Goal: Task Accomplishment & Management: Use online tool/utility

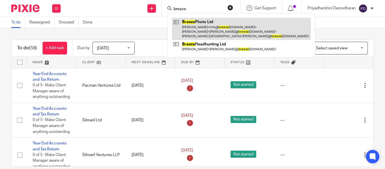
type input "breeze"
click at [208, 24] on link at bounding box center [241, 29] width 139 height 22
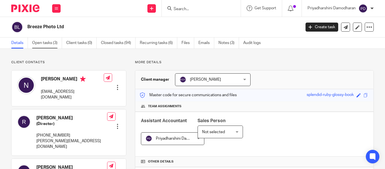
click at [47, 45] on link "Open tasks (3)" at bounding box center [47, 42] width 30 height 11
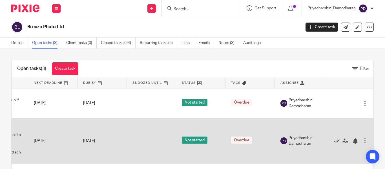
scroll to position [0, 45]
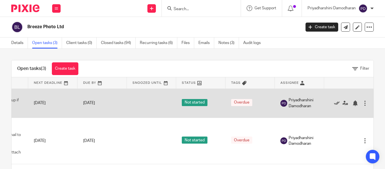
click at [334, 103] on icon at bounding box center [337, 103] width 6 height 6
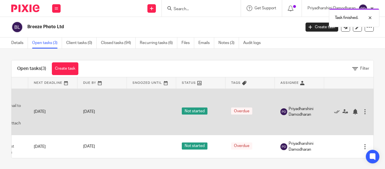
scroll to position [0, 41]
click at [334, 112] on icon at bounding box center [337, 112] width 6 height 6
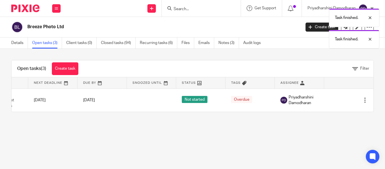
scroll to position [0, 0]
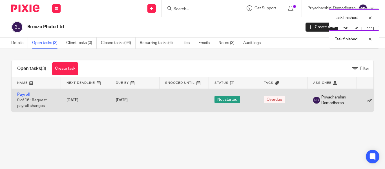
click at [24, 94] on link "Payroll" at bounding box center [23, 94] width 12 height 4
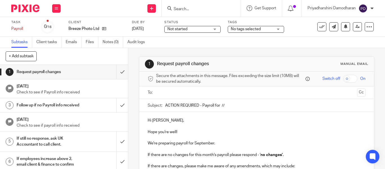
click at [169, 91] on input "text" at bounding box center [256, 92] width 196 height 6
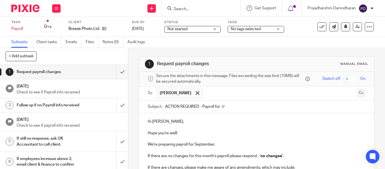
click at [357, 96] on button "Cc" at bounding box center [361, 93] width 8 height 8
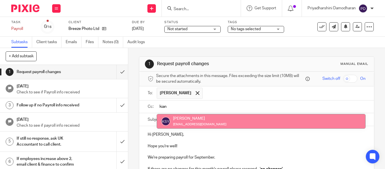
type input "kian"
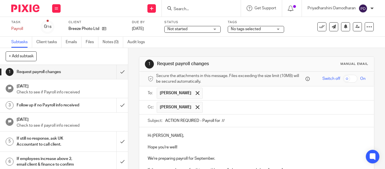
click at [237, 109] on input "text" at bounding box center [284, 107] width 158 height 11
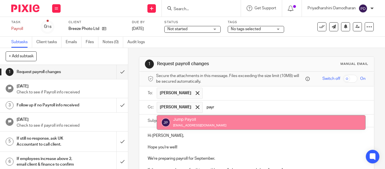
type input "payr"
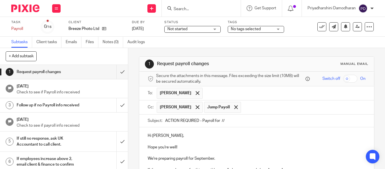
click at [233, 116] on input "ACTION REQUIRED - Payroll for //" at bounding box center [265, 120] width 200 height 13
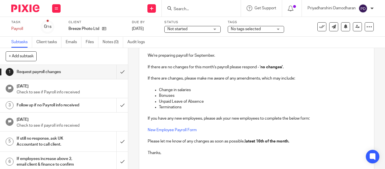
scroll to position [103, 0]
type input "ACTION REQUIRED - Payroll for September 2025"
click at [246, 140] on strong "latest 16th of the month." at bounding box center [267, 141] width 45 height 4
drag, startPoint x: 246, startPoint y: 140, endPoint x: 290, endPoint y: 139, distance: 43.4
click at [289, 139] on strong "latest 16th of the month." at bounding box center [267, 141] width 45 height 4
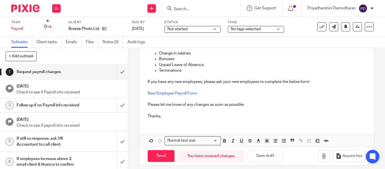
scroll to position [144, 0]
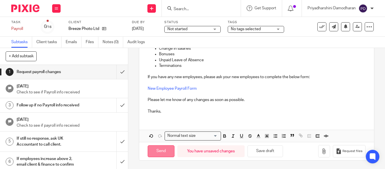
click at [157, 148] on input "Send" at bounding box center [161, 151] width 27 height 12
type input "Sent"
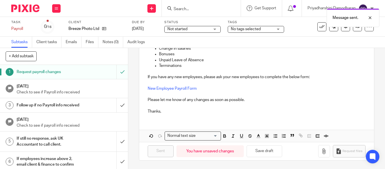
click at [182, 6] on form at bounding box center [203, 8] width 60 height 7
click at [184, 6] on form at bounding box center [203, 8] width 60 height 7
click at [182, 8] on input "Search" at bounding box center [198, 9] width 51 height 5
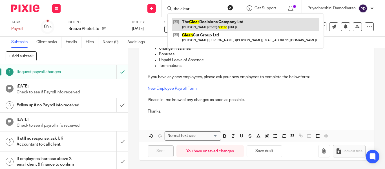
type input "the clear"
click at [209, 22] on link at bounding box center [245, 24] width 147 height 13
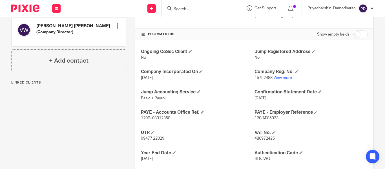
scroll to position [186, 0]
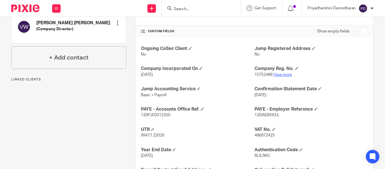
click at [284, 73] on link "View more" at bounding box center [282, 75] width 19 height 4
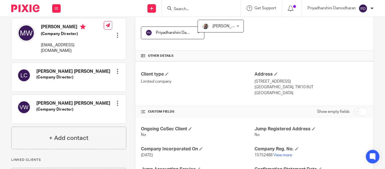
scroll to position [0, 0]
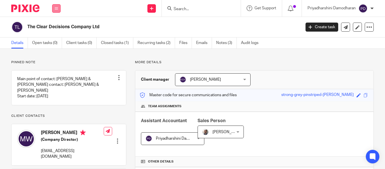
click at [55, 9] on icon at bounding box center [56, 8] width 3 height 3
click at [57, 43] on link "Clients" at bounding box center [55, 43] width 13 height 4
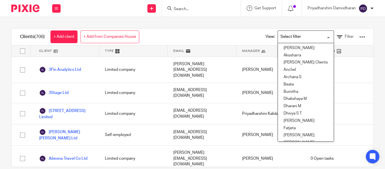
click at [285, 37] on input "Search for option" at bounding box center [304, 37] width 52 height 10
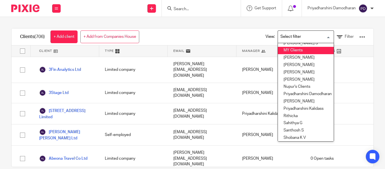
scroll to position [197, 0]
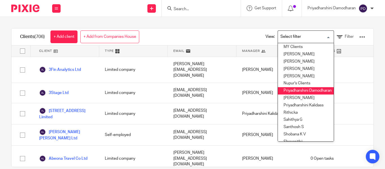
click at [292, 91] on li "Priyadharshini Damodharan" at bounding box center [306, 90] width 56 height 7
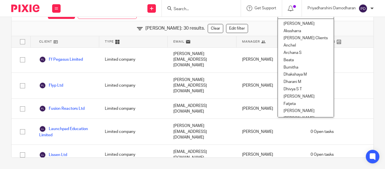
scroll to position [150, 0]
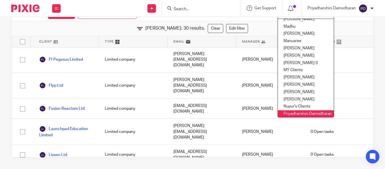
click at [173, 7] on input "Search" at bounding box center [198, 9] width 51 height 5
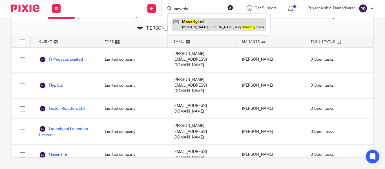
type input "moverly"
click at [203, 26] on link at bounding box center [219, 24] width 94 height 13
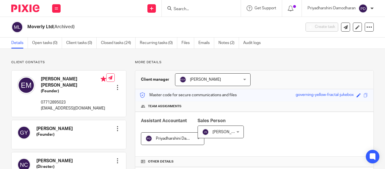
click at [186, 8] on input "Search" at bounding box center [198, 9] width 51 height 5
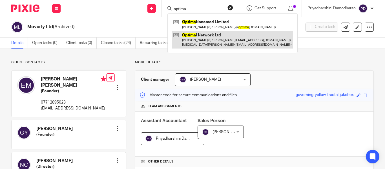
type input "optima"
click at [202, 36] on link at bounding box center [232, 39] width 121 height 17
